Goal: Browse casually: Explore the website without a specific task or goal

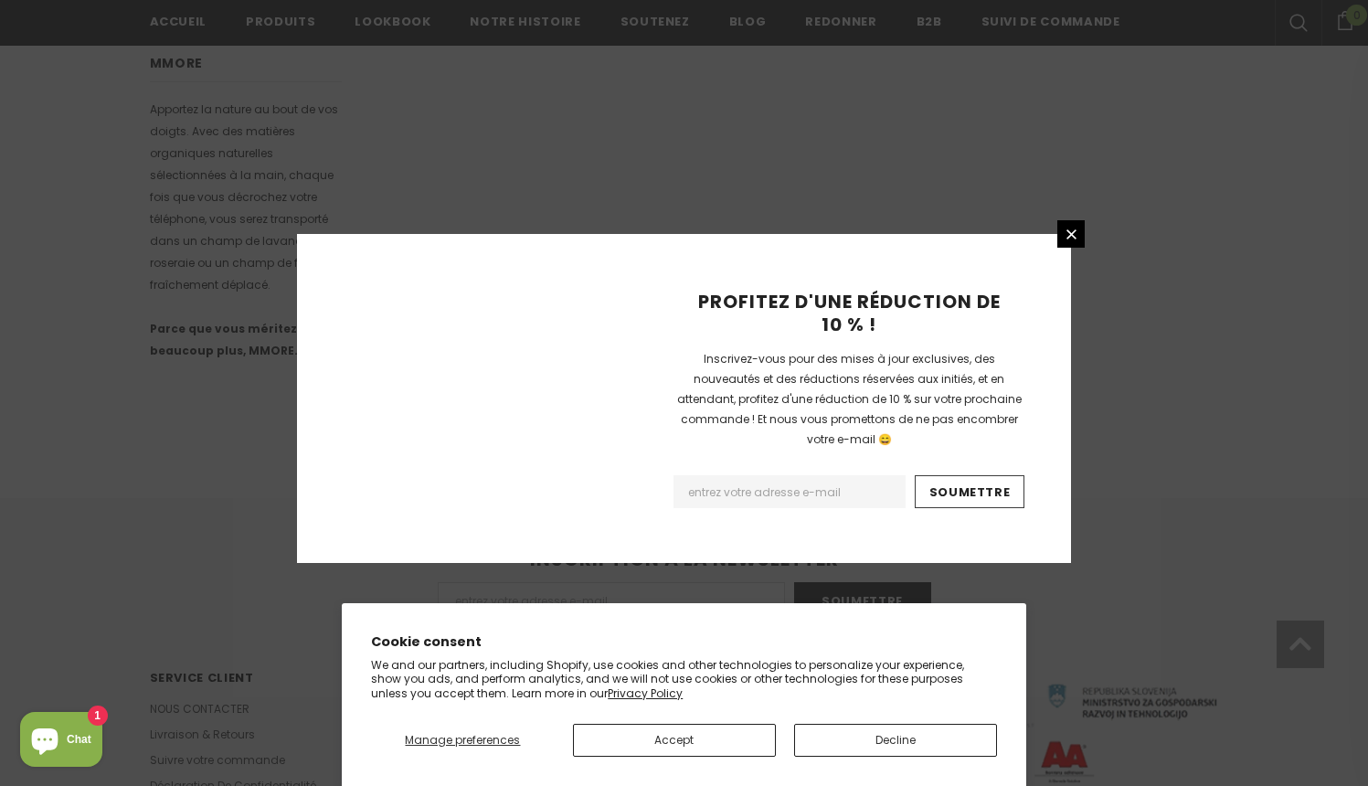
scroll to position [1131, 0]
